Goal: Task Accomplishment & Management: Manage account settings

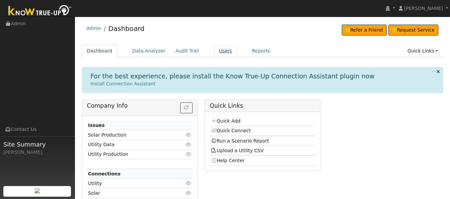
click at [214, 51] on link "Users" at bounding box center [225, 51] width 23 height 12
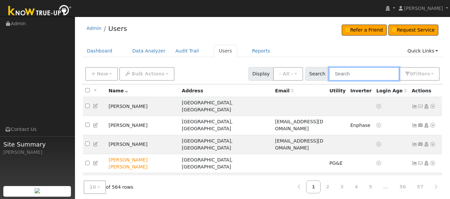
click at [345, 75] on input "text" at bounding box center [364, 74] width 71 height 14
click at [345, 75] on input "a" at bounding box center [364, 74] width 71 height 14
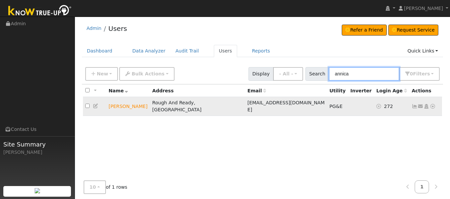
type input "annica"
click at [412, 104] on icon at bounding box center [414, 106] width 6 height 5
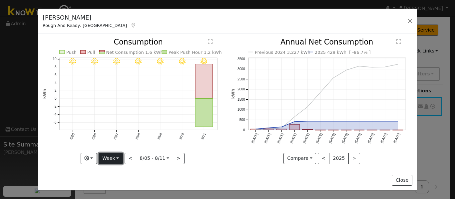
click at [111, 158] on button "Week" at bounding box center [111, 158] width 24 height 11
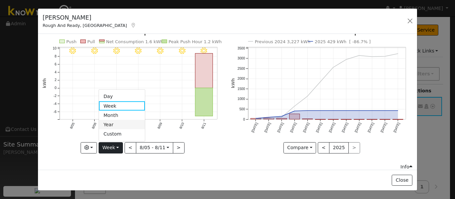
click at [110, 120] on link "Year" at bounding box center [122, 124] width 46 height 9
type input "[DATE]"
